Goal: Information Seeking & Learning: Learn about a topic

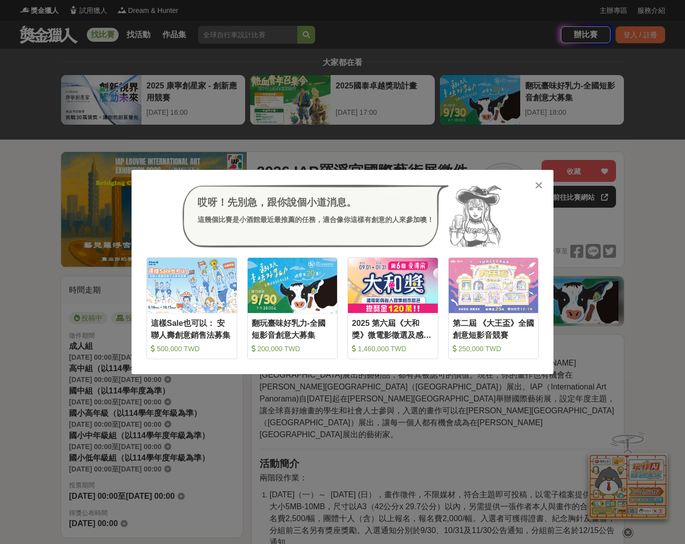
click at [539, 184] on icon at bounding box center [538, 185] width 7 height 10
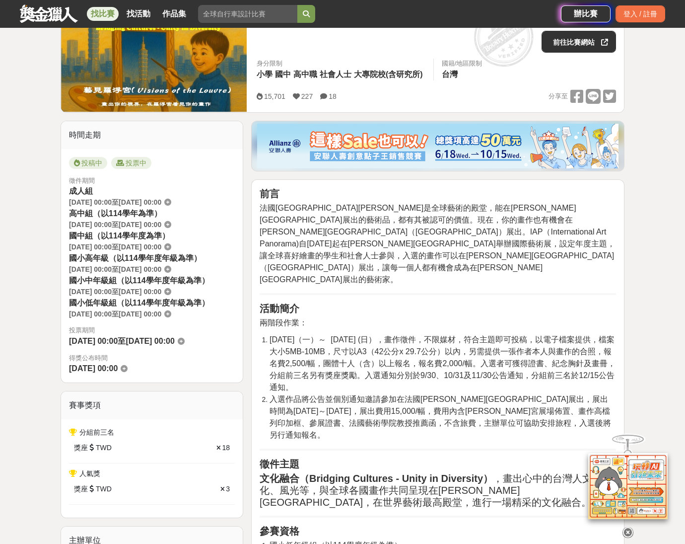
scroll to position [167, 0]
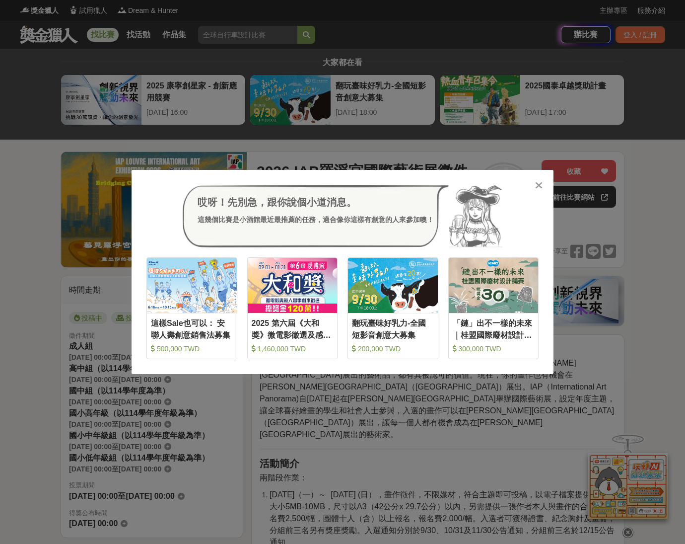
click at [537, 185] on icon at bounding box center [538, 185] width 7 height 10
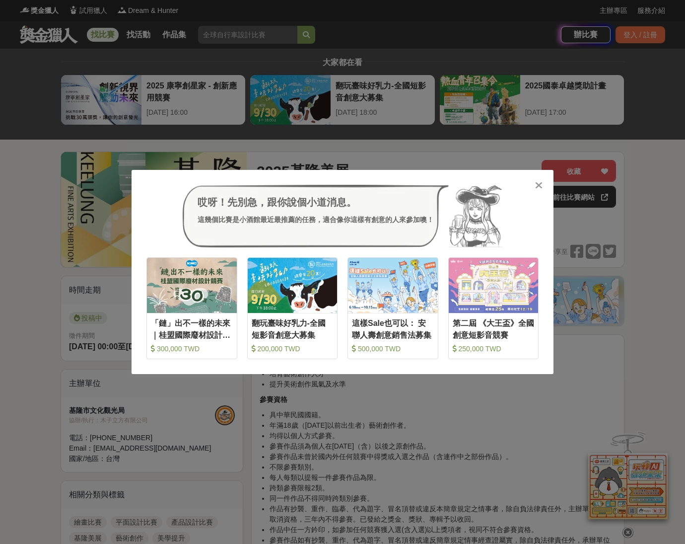
click at [536, 183] on icon at bounding box center [538, 185] width 7 height 10
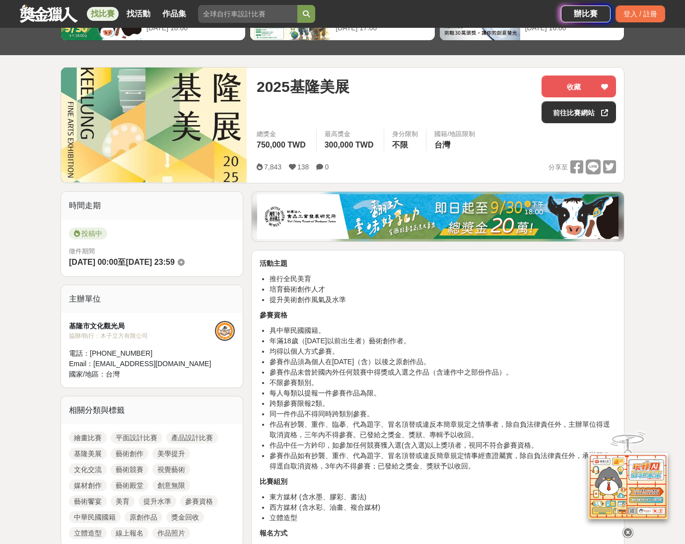
scroll to position [176, 0]
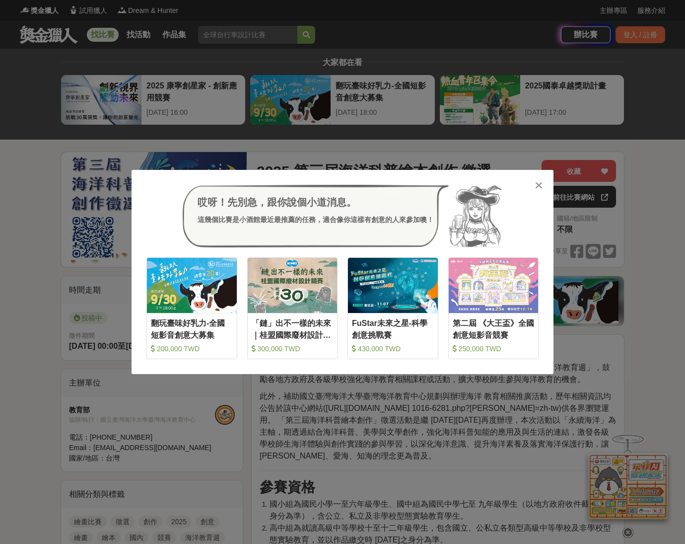
click at [538, 184] on icon at bounding box center [538, 185] width 7 height 10
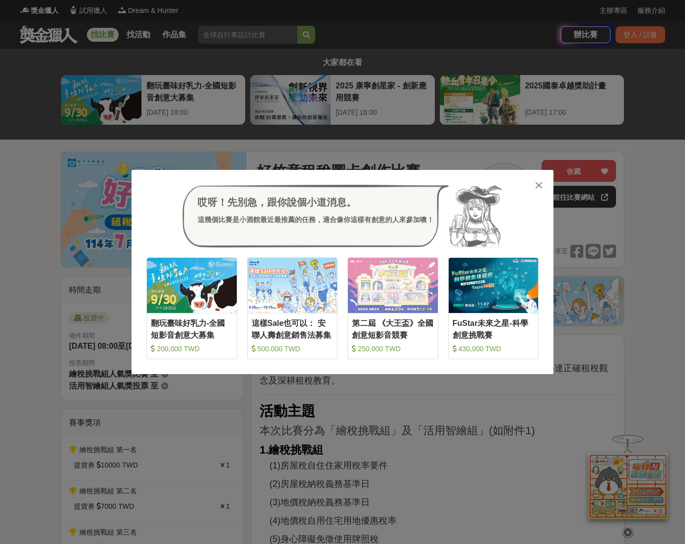
click at [535, 185] on icon at bounding box center [538, 185] width 7 height 10
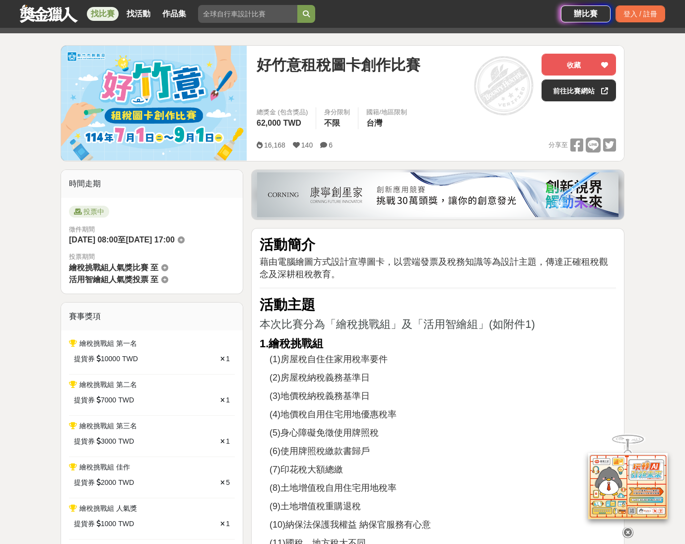
scroll to position [108, 0]
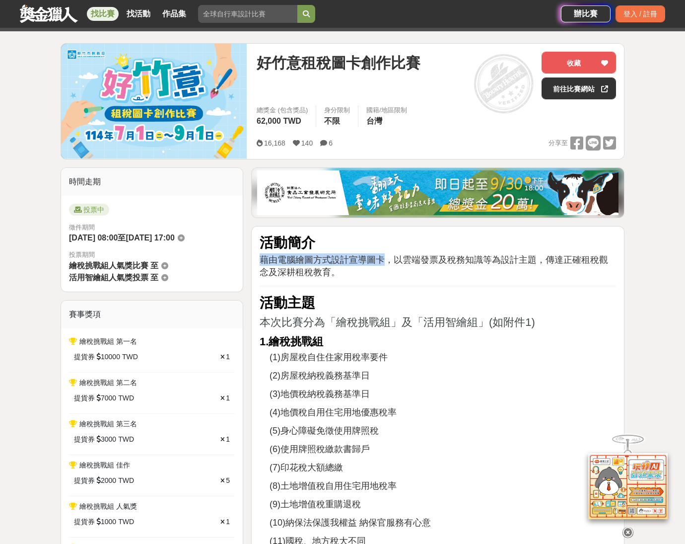
drag, startPoint x: 267, startPoint y: 260, endPoint x: 387, endPoint y: 260, distance: 120.1
click at [387, 260] on span "藉由電腦繪圖方式設計宣導圖卡，以雲端發票及稅務知識等為設計主題，傳達正確租稅觀念及深耕租稅教育。" at bounding box center [434, 266] width 348 height 22
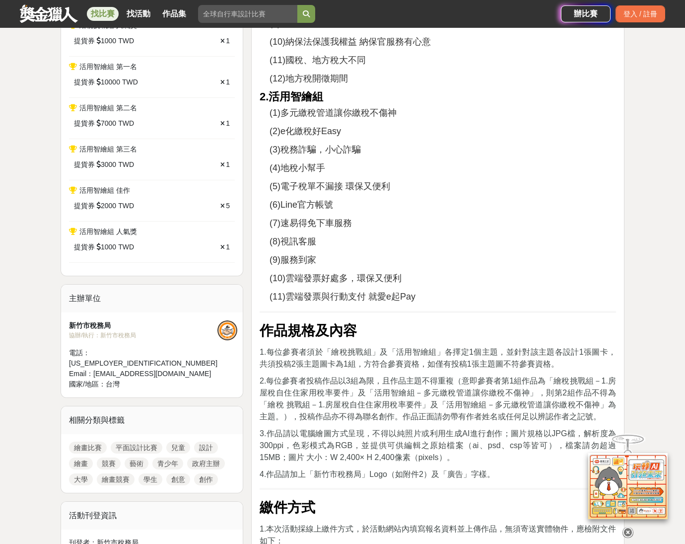
scroll to position [655, 0]
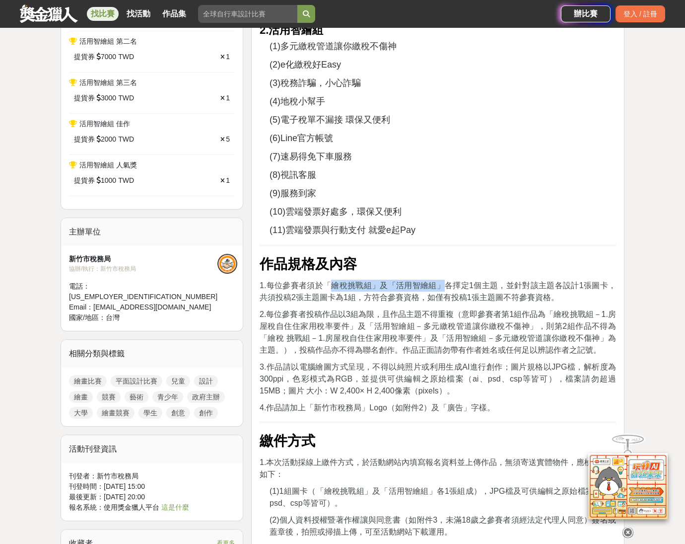
drag, startPoint x: 332, startPoint y: 284, endPoint x: 443, endPoint y: 280, distance: 110.7
click at [443, 281] on span "1.每位參賽者須於「繪稅挑戰組」及「活用智繪組」各擇定1個主題，並針對該主題各設計1張圖卡，共須投稿2張主題圖卡為1組，方符合參賽資格，如僅有投稿1張主題圖不…" at bounding box center [438, 291] width 356 height 20
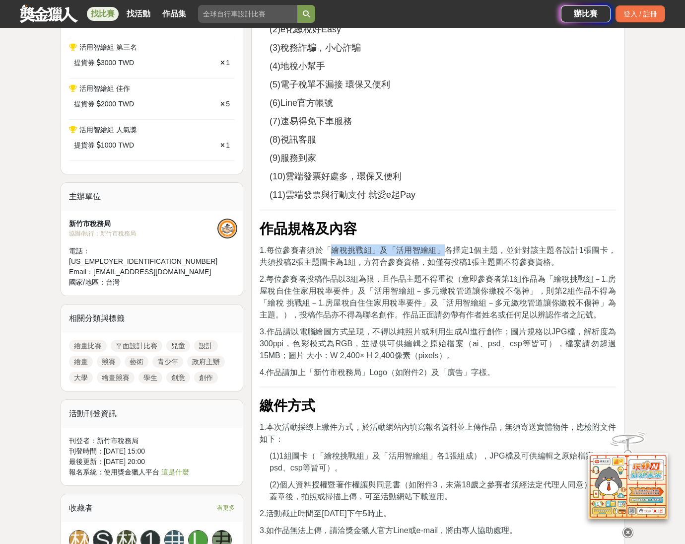
scroll to position [692, 0]
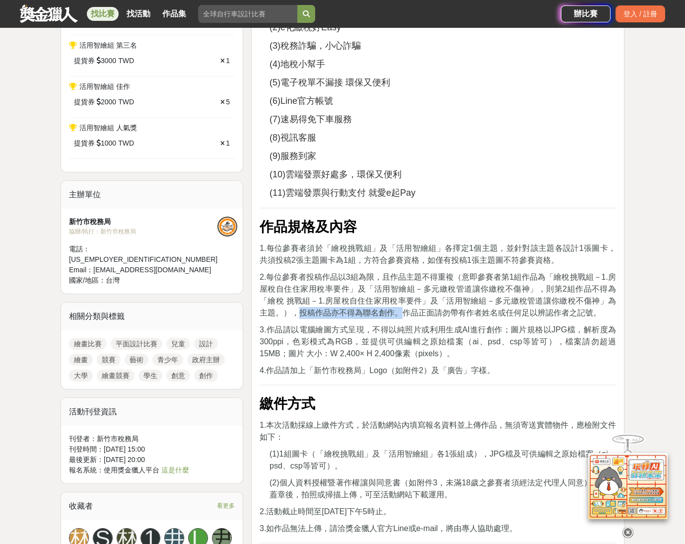
drag, startPoint x: 298, startPoint y: 311, endPoint x: 401, endPoint y: 310, distance: 102.3
click at [401, 310] on span "2.每位參賽者投稿作品以3組為限，且作品主題不得重複（意即參賽者第1組作品為「繪稅挑戰組－1.房屋稅自住住家用稅率要件」及「活用智繪組－多元繳稅管道讓你繳稅不…" at bounding box center [438, 295] width 356 height 44
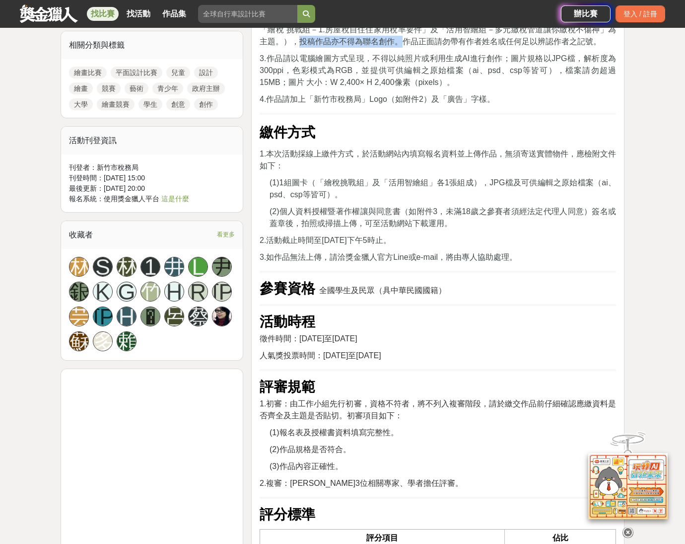
scroll to position [965, 0]
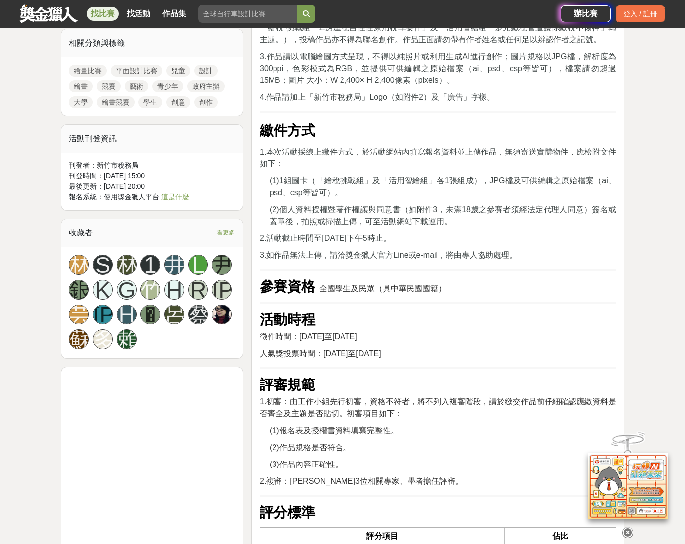
click at [400, 311] on h2 "活動時程" at bounding box center [438, 319] width 356 height 17
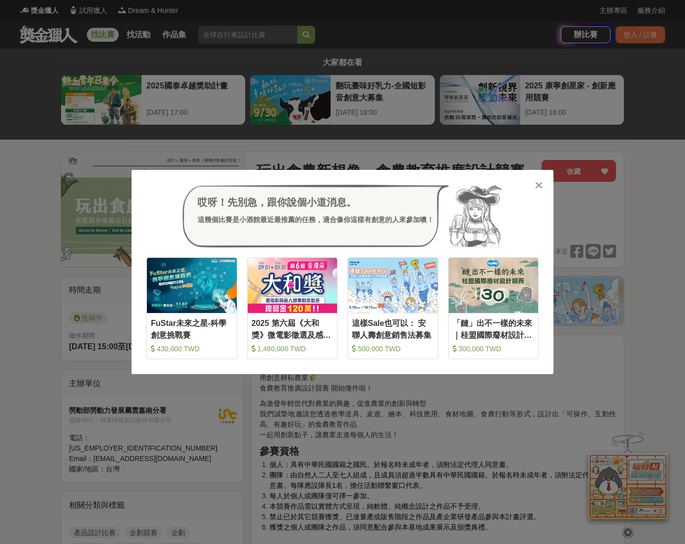
click at [539, 183] on icon at bounding box center [538, 185] width 7 height 10
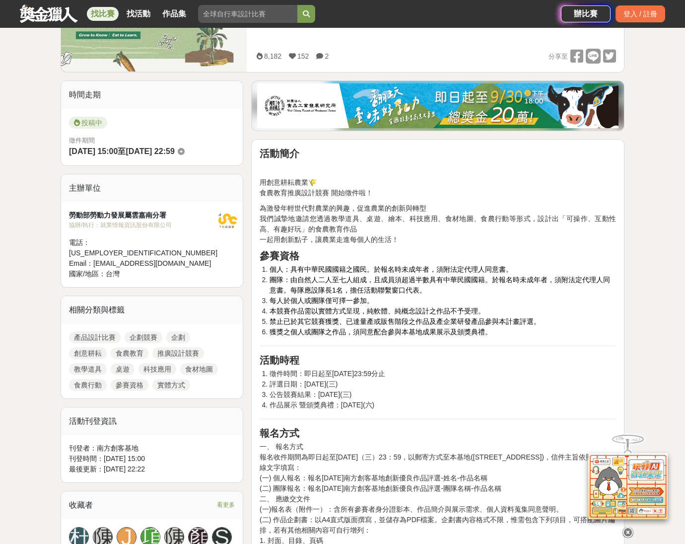
scroll to position [197, 0]
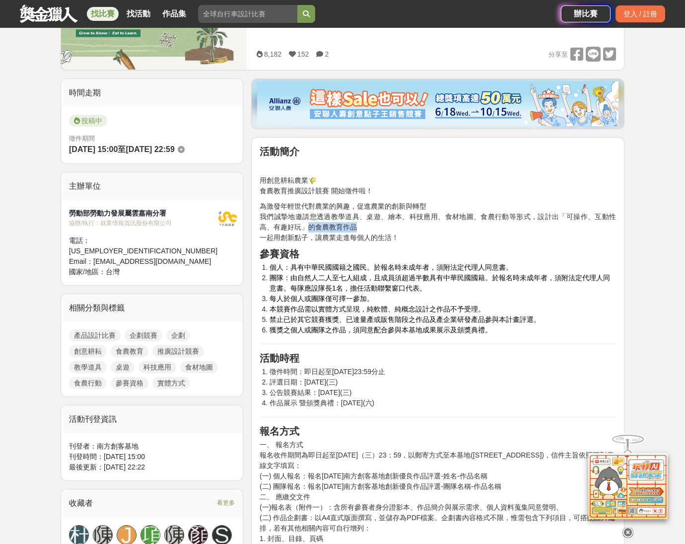
drag, startPoint x: 317, startPoint y: 228, endPoint x: 358, endPoint y: 226, distance: 41.7
click at [358, 226] on p "為激發年輕世代對農業的興趣，促進農業的創新與轉型 我們誠摯地邀請您透過教學道具、桌遊、繪本、科技應用、食材地圖、食農行動等形式，設計出「可操作、互動性高、有趣…" at bounding box center [438, 222] width 356 height 42
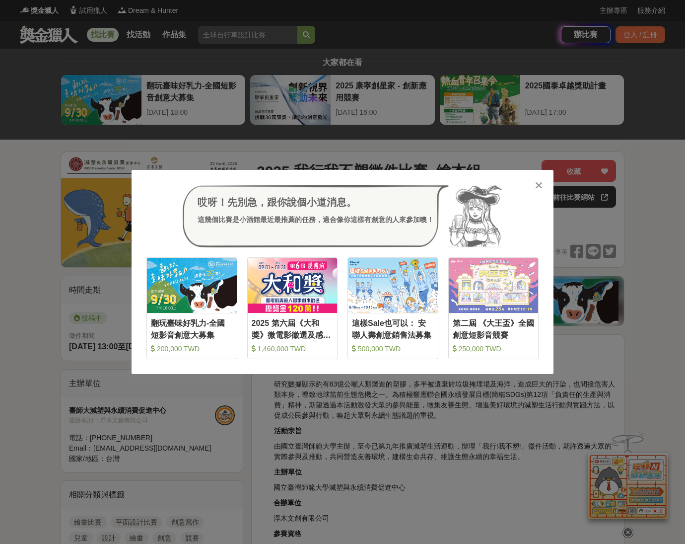
click at [539, 187] on icon at bounding box center [538, 185] width 7 height 10
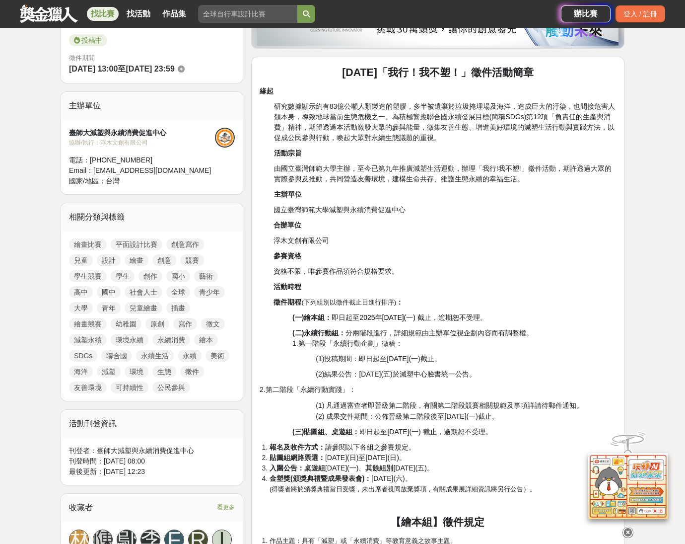
scroll to position [259, 0]
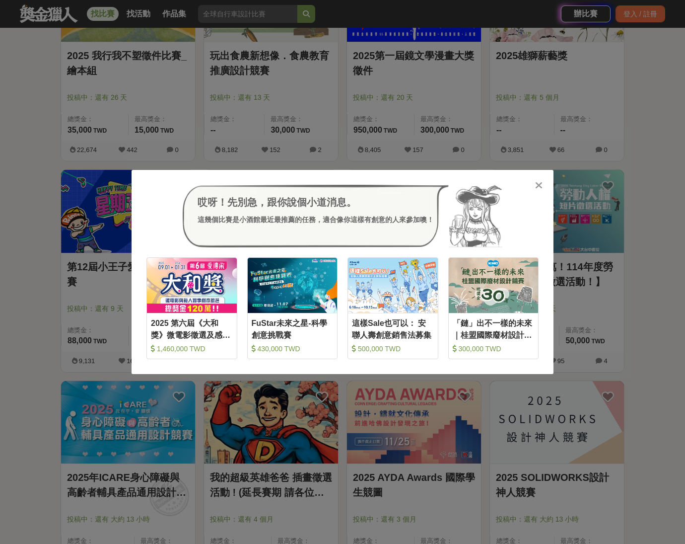
click at [539, 185] on icon at bounding box center [538, 185] width 7 height 10
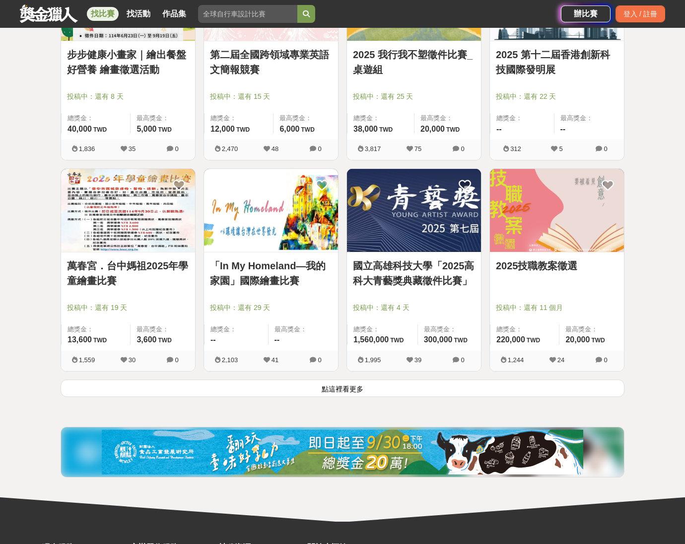
scroll to position [2484, 0]
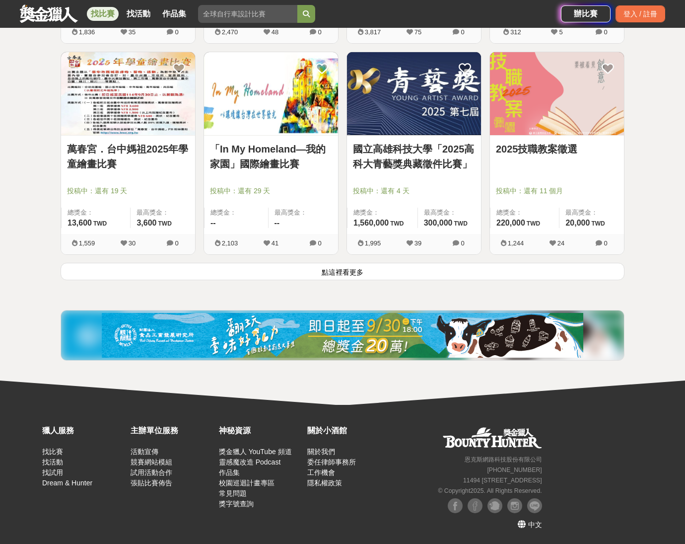
click at [328, 276] on button "點這裡看更多" at bounding box center [343, 271] width 564 height 17
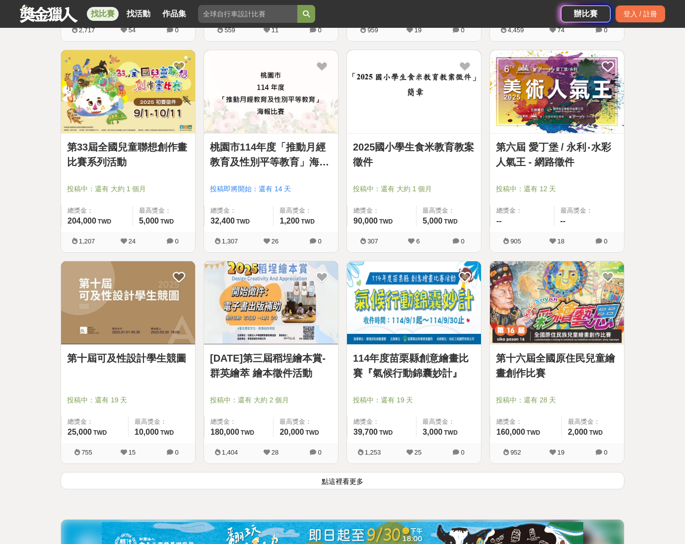
scroll to position [3716, 0]
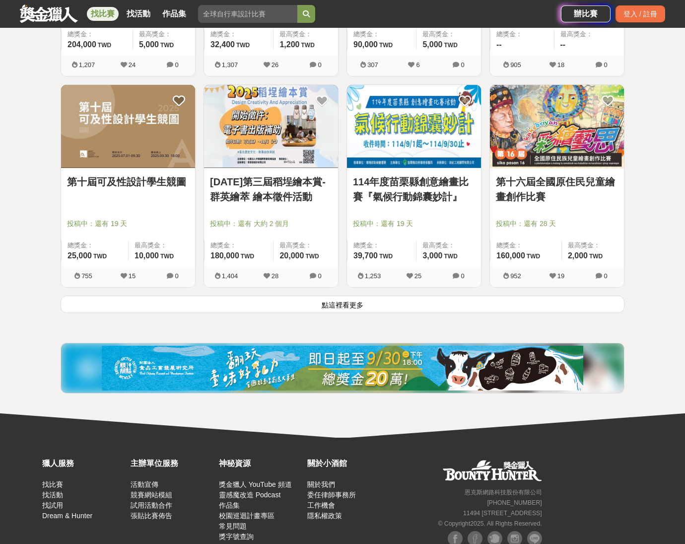
click at [343, 302] on button "點這裡看更多" at bounding box center [343, 303] width 564 height 17
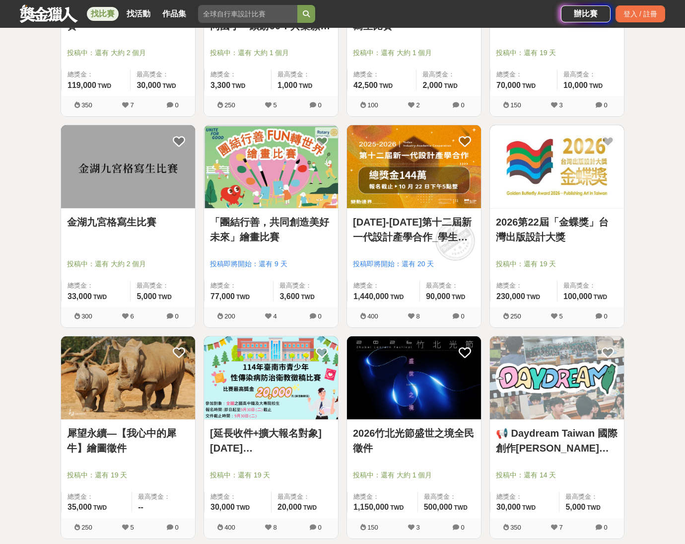
scroll to position [4521, 0]
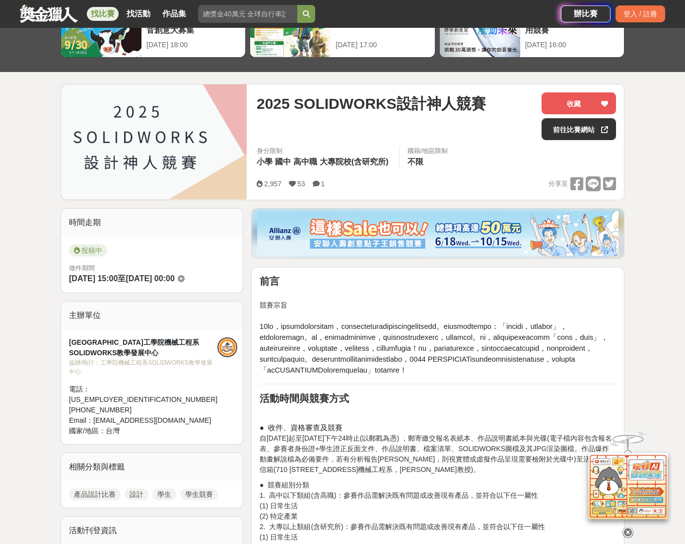
scroll to position [80, 0]
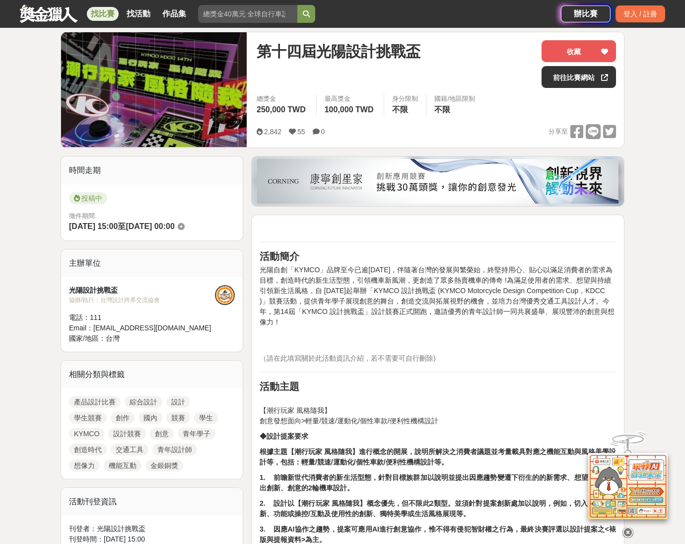
scroll to position [93, 0]
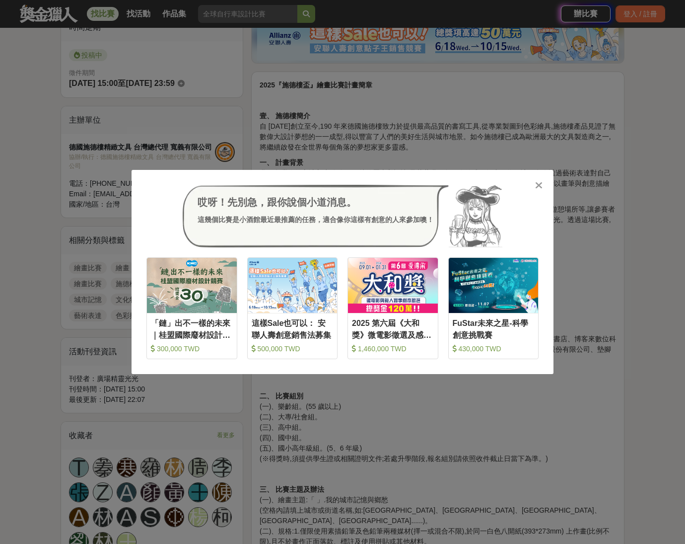
click at [537, 186] on icon at bounding box center [538, 185] width 7 height 10
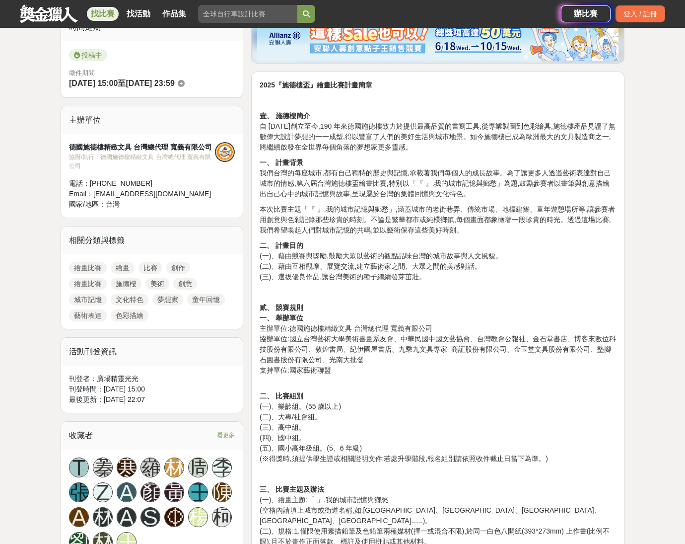
drag, startPoint x: 611, startPoint y: 197, endPoint x: 620, endPoint y: 150, distance: 47.2
click at [610, 196] on p "一、 計畫背景 我們台灣的每座城市,都有自己獨特的歷史與記憶,承載著我們每個人的成長故事。為了讓更多人透過藝術表達對自己城市的情感,第六屆台灣施德樓盃繪畫比賽…" at bounding box center [438, 178] width 356 height 42
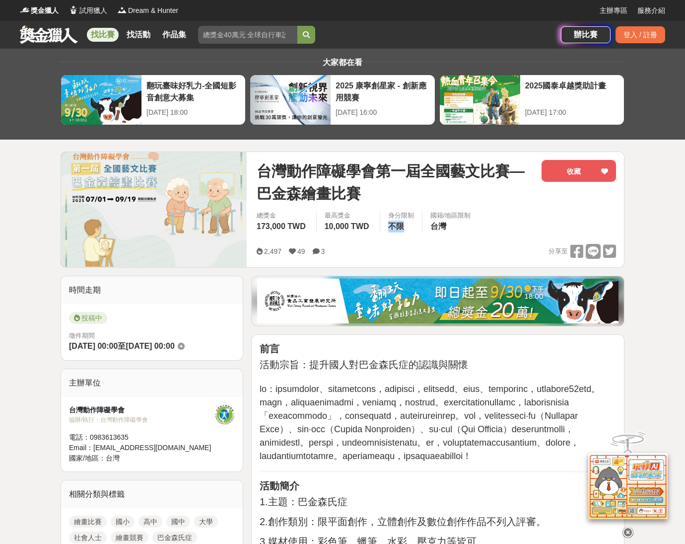
drag, startPoint x: 387, startPoint y: 226, endPoint x: 405, endPoint y: 225, distance: 17.9
click at [405, 225] on div "身分限制 不限" at bounding box center [401, 221] width 42 height 22
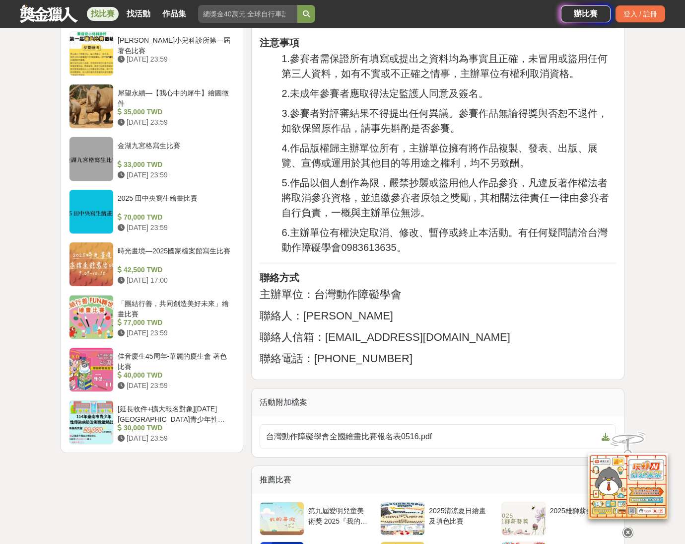
scroll to position [977, 0]
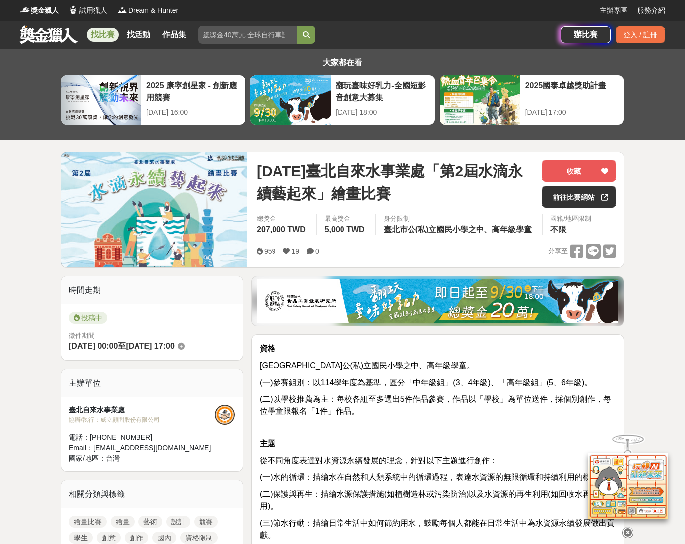
scroll to position [2, 0]
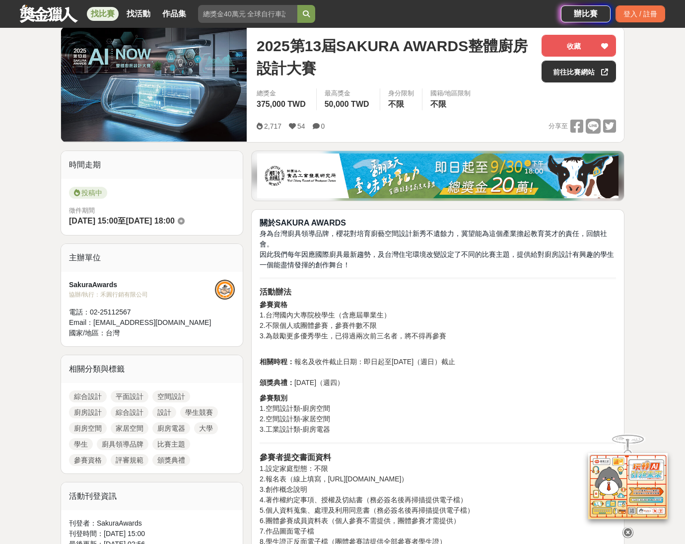
scroll to position [133, 0]
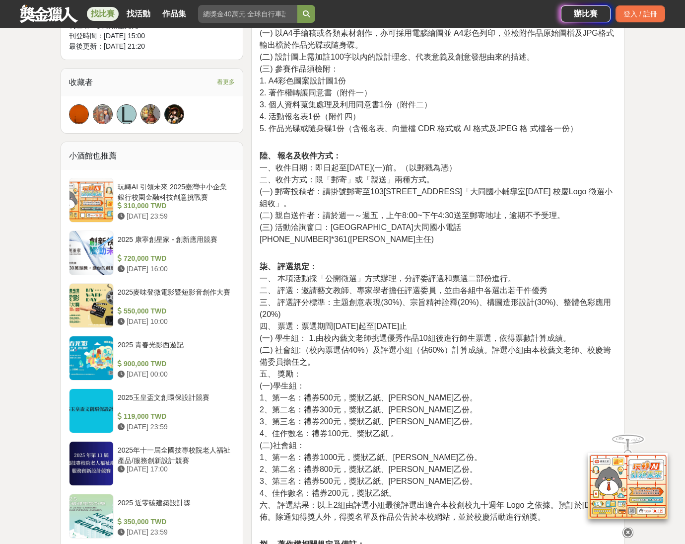
scroll to position [738, 0]
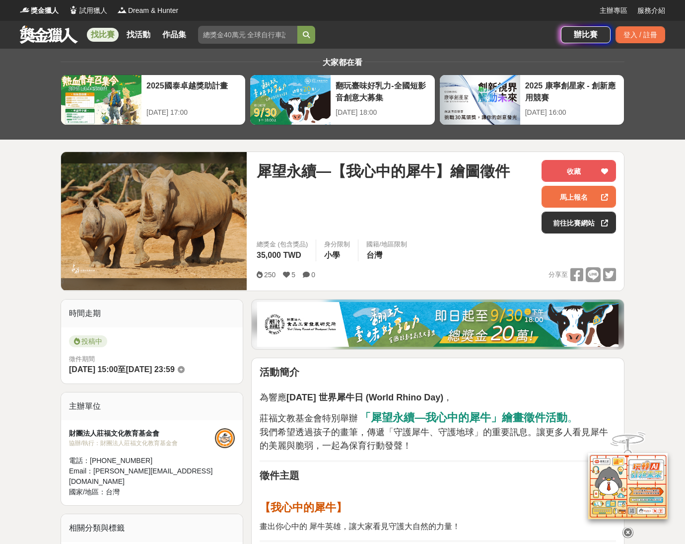
scroll to position [16, 0]
